Goal: Task Accomplishment & Management: Manage account settings

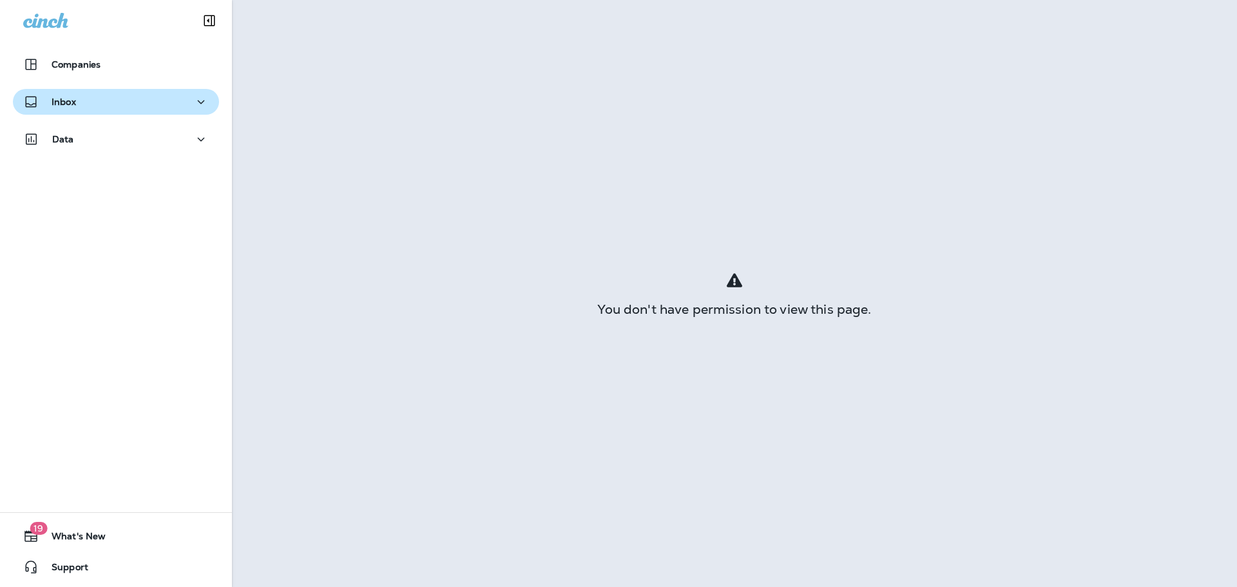
click at [78, 101] on div "Inbox" at bounding box center [116, 102] width 186 height 16
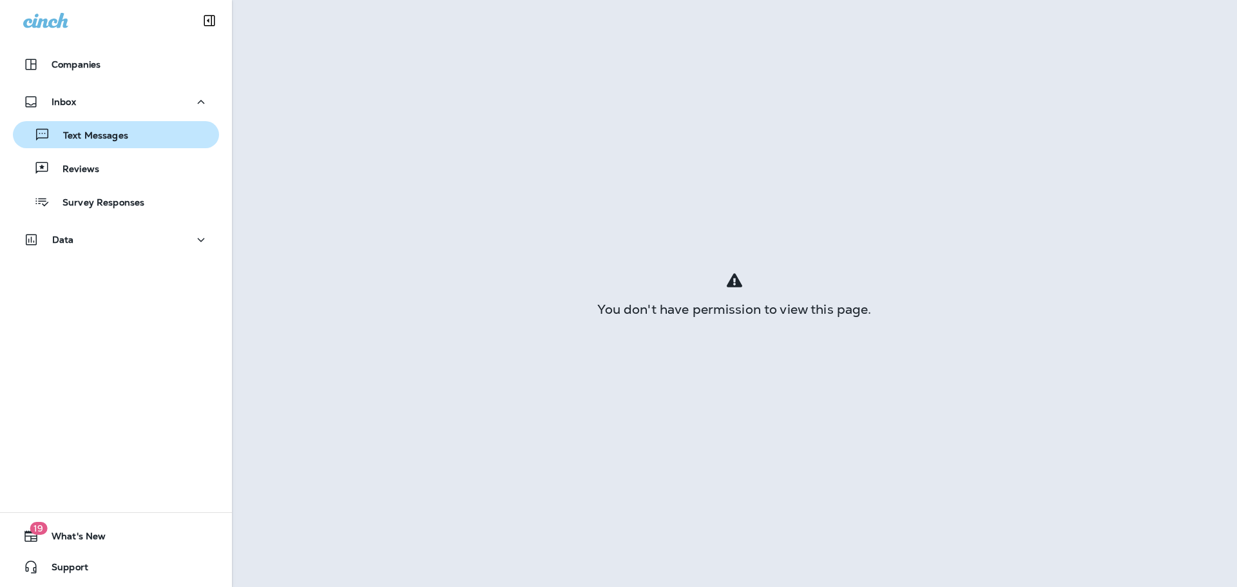
click at [88, 139] on p "Text Messages" at bounding box center [89, 136] width 78 height 12
